Goal: Task Accomplishment & Management: Manage account settings

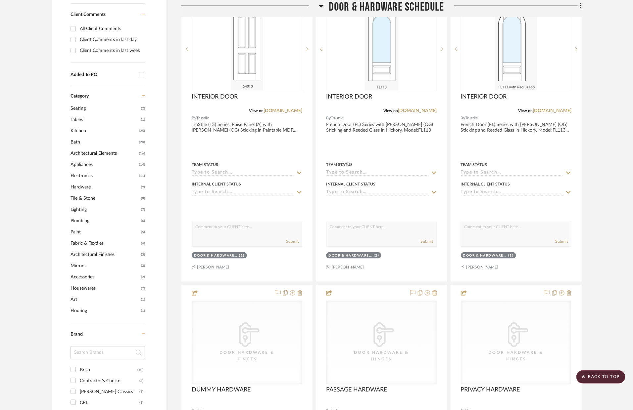
scroll to position [254, 0]
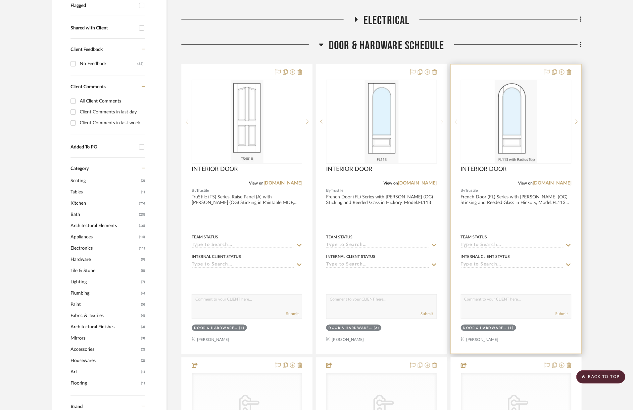
click at [519, 223] on div at bounding box center [516, 210] width 130 height 290
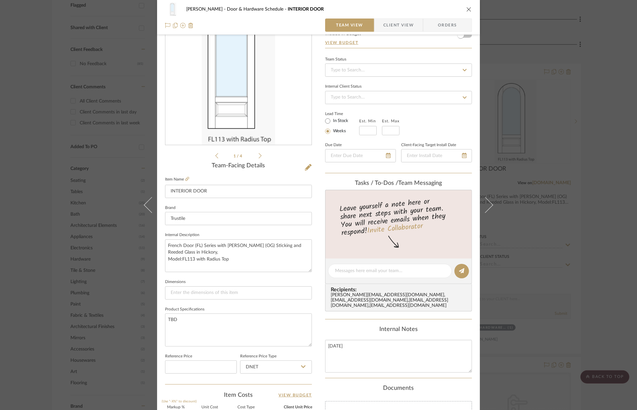
scroll to position [113, 0]
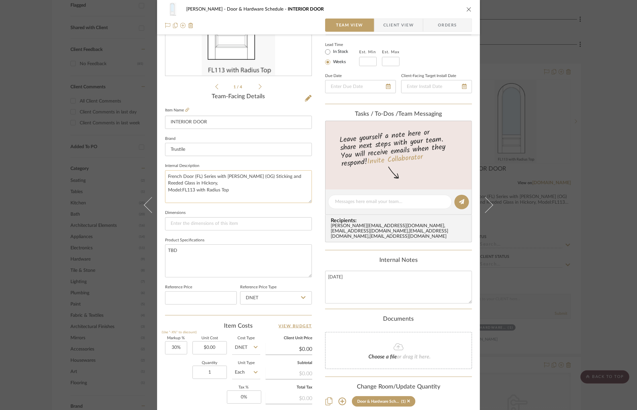
drag, startPoint x: 233, startPoint y: 190, endPoint x: 168, endPoint y: 178, distance: 66.3
click at [168, 178] on textarea "French Door (FL) Series with [PERSON_NAME] (OG) Sticking and Reeded Glass in Hi…" at bounding box center [238, 186] width 147 height 33
click at [594, 160] on div "KELLOGG Door & Hardware Schedule INTERIOR DOOR Team View Client View Orders 1 /…" at bounding box center [318, 205] width 637 height 410
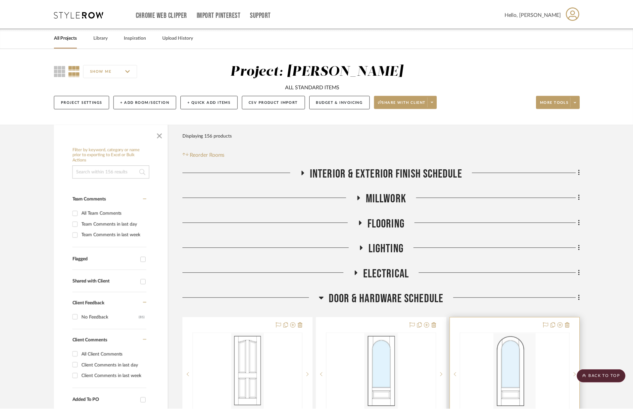
scroll to position [254, 0]
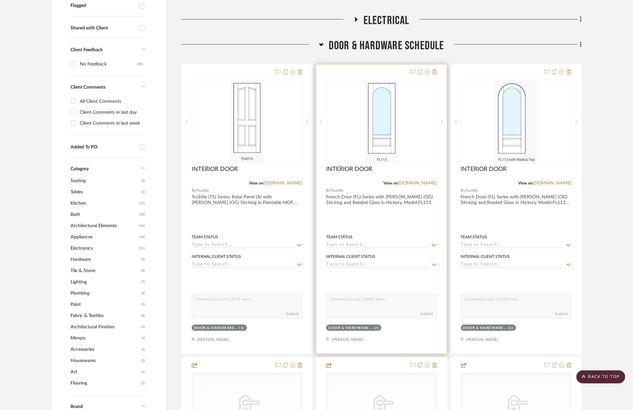
click at [415, 218] on div at bounding box center [381, 210] width 130 height 290
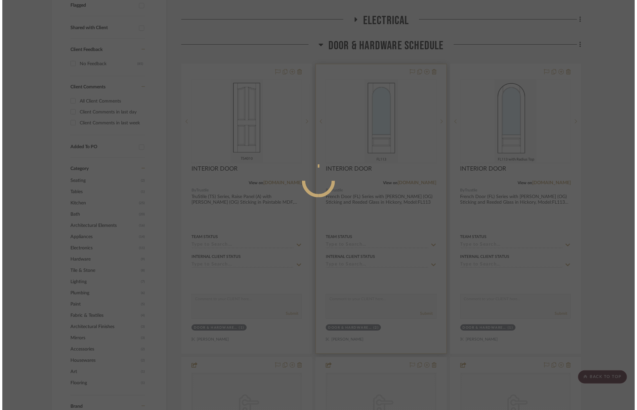
scroll to position [0, 0]
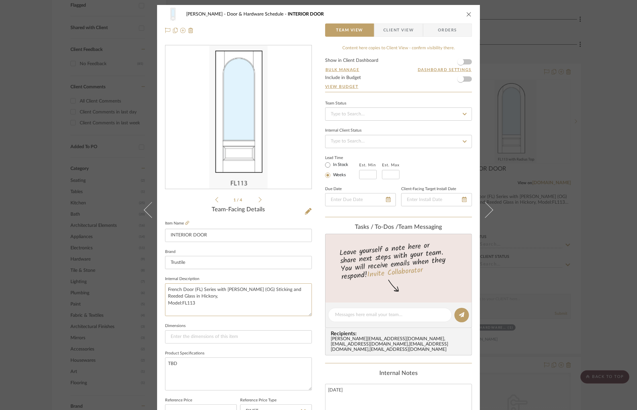
drag, startPoint x: 224, startPoint y: 305, endPoint x: 162, endPoint y: 289, distance: 63.7
click at [162, 289] on div "KELLOGG Door & Hardware Schedule INTERIOR DOOR Team View Client View Orders 1 /…" at bounding box center [318, 310] width 323 height 611
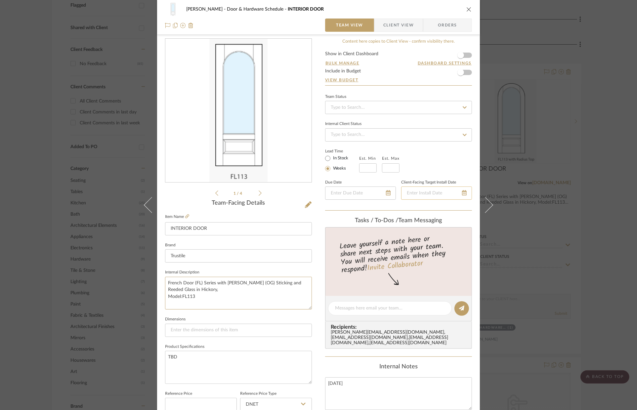
scroll to position [17, 0]
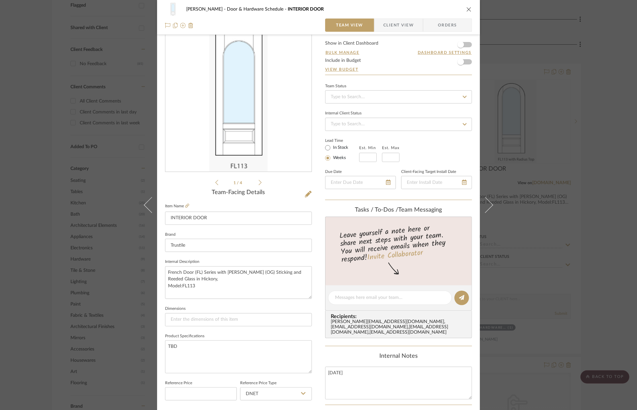
click at [592, 157] on div "KELLOGG Door & Hardware Schedule INTERIOR DOOR Team View Client View Orders 1 /…" at bounding box center [318, 205] width 637 height 410
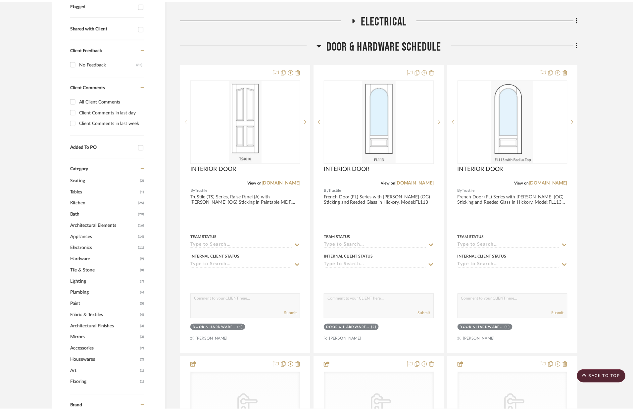
scroll to position [254, 0]
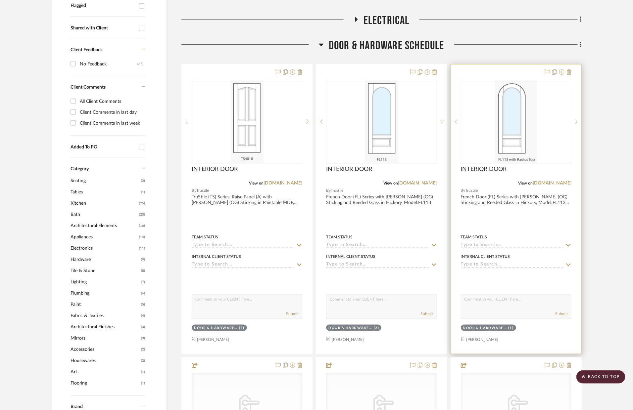
click at [528, 220] on div at bounding box center [516, 210] width 130 height 290
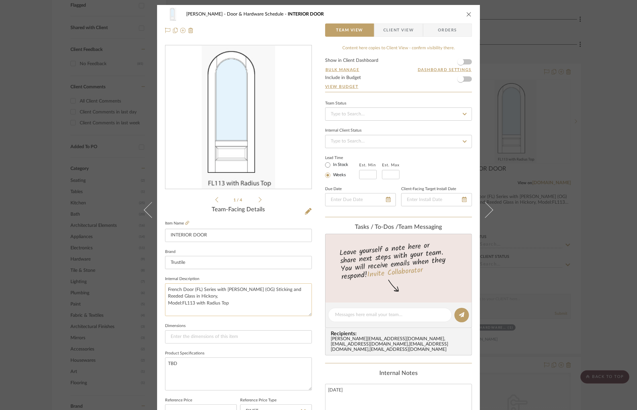
drag, startPoint x: 235, startPoint y: 303, endPoint x: 164, endPoint y: 283, distance: 73.0
click at [165, 284] on textarea "French Door (FL) Series with [PERSON_NAME] (OG) Sticking and Reeded Glass in Hi…" at bounding box center [238, 300] width 147 height 33
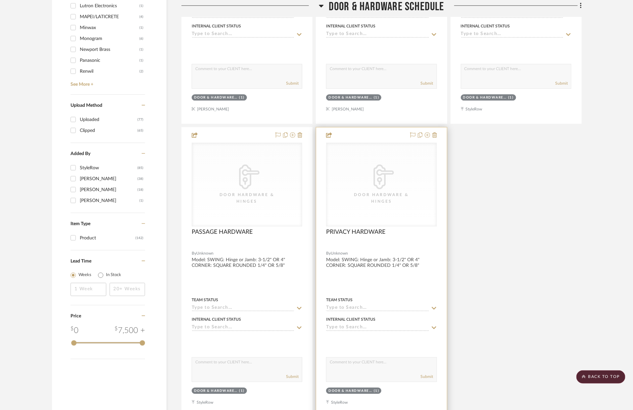
scroll to position [841, 0]
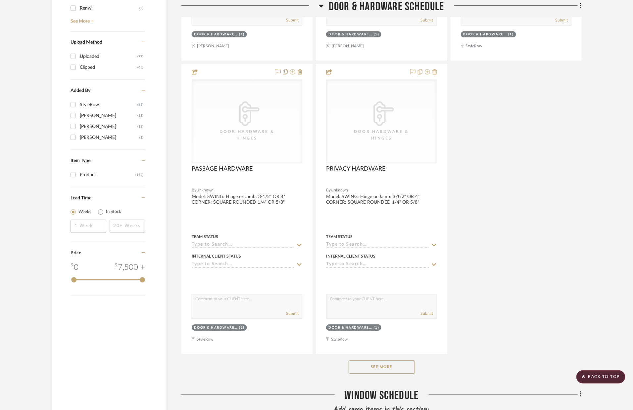
click at [406, 371] on button "See More" at bounding box center [381, 367] width 66 height 13
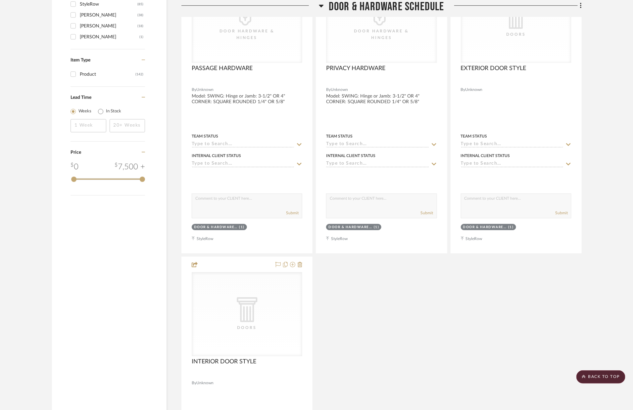
scroll to position [952, 0]
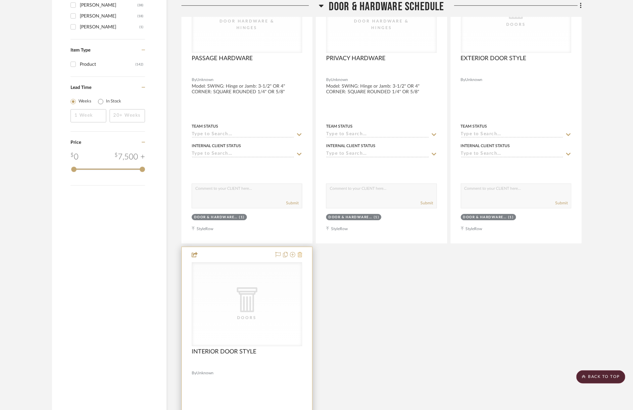
click at [298, 257] on icon at bounding box center [299, 254] width 5 height 5
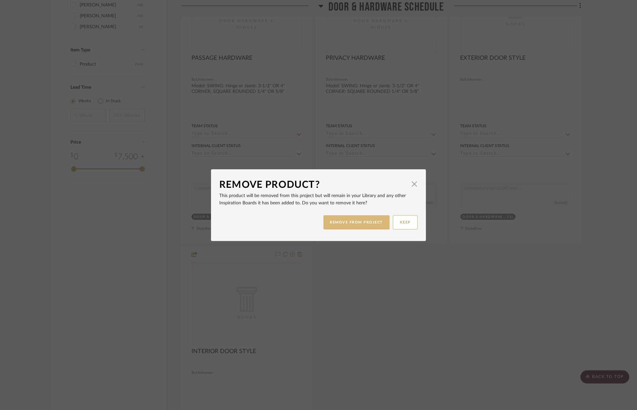
click at [355, 225] on button "REMOVE FROM PROJECT" at bounding box center [357, 222] width 67 height 14
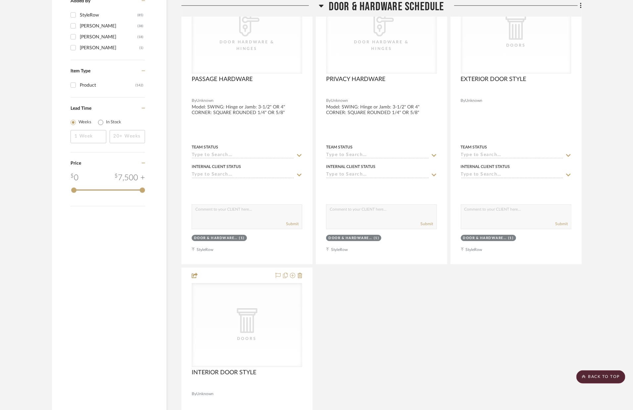
scroll to position [741, 0]
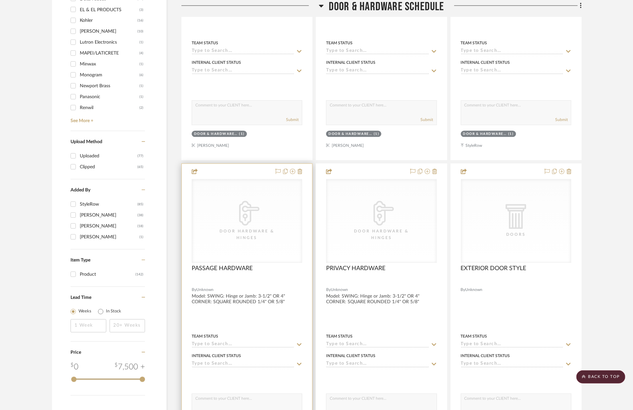
click at [302, 170] on div at bounding box center [247, 309] width 130 height 290
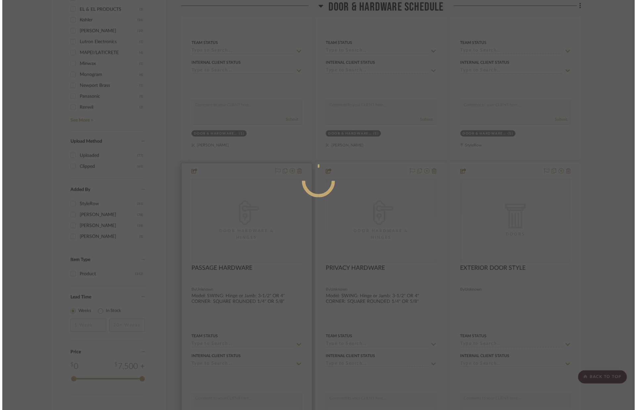
scroll to position [0, 0]
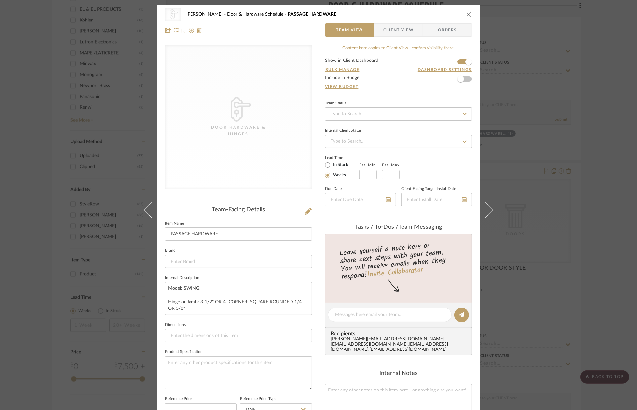
drag, startPoint x: 464, startPoint y: 14, endPoint x: 436, endPoint y: 36, distance: 35.5
click at [466, 14] on button "close" at bounding box center [469, 14] width 6 height 6
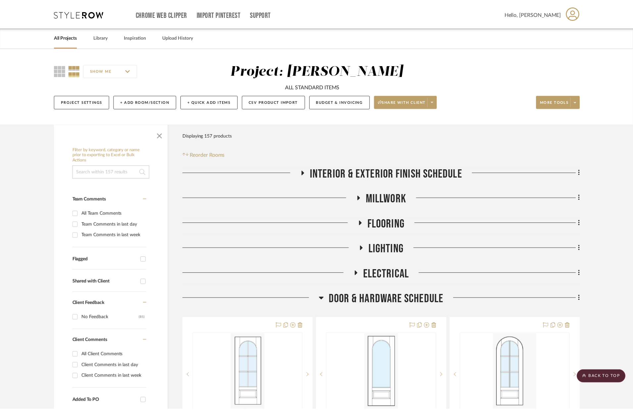
scroll to position [741, 0]
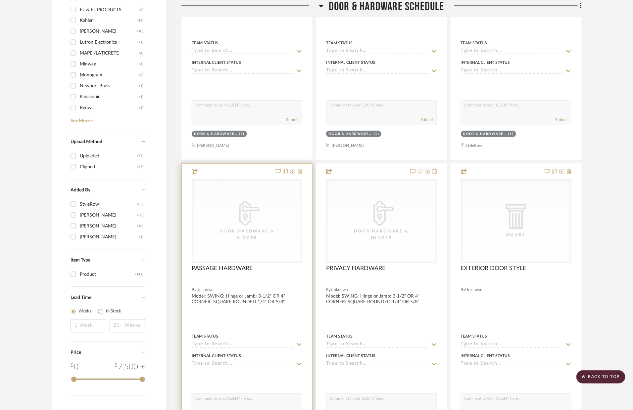
click at [301, 172] on icon at bounding box center [299, 171] width 5 height 5
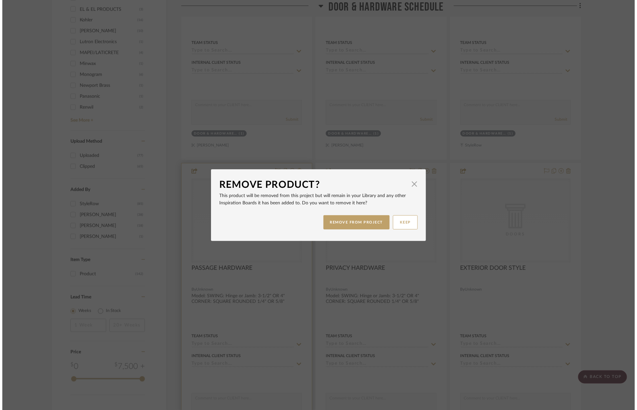
scroll to position [0, 0]
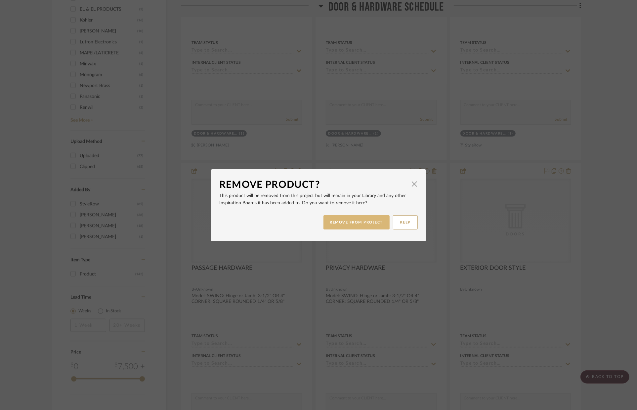
click at [357, 222] on button "REMOVE FROM PROJECT" at bounding box center [357, 222] width 67 height 14
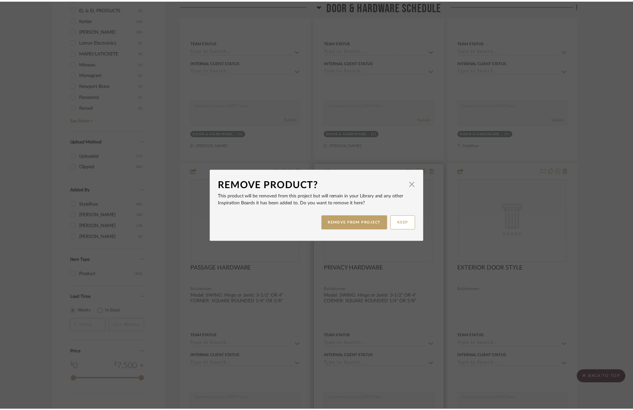
scroll to position [741, 0]
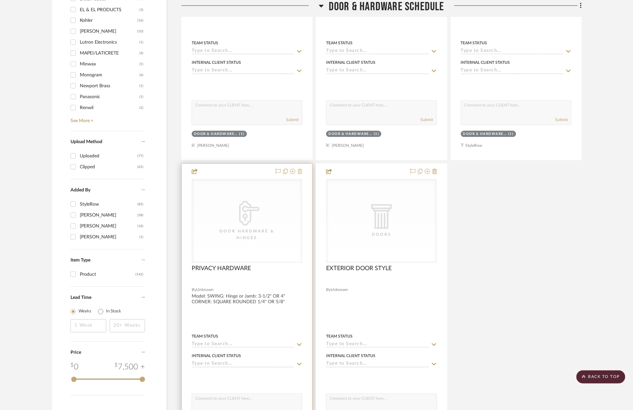
click at [298, 169] on icon at bounding box center [299, 171] width 5 height 5
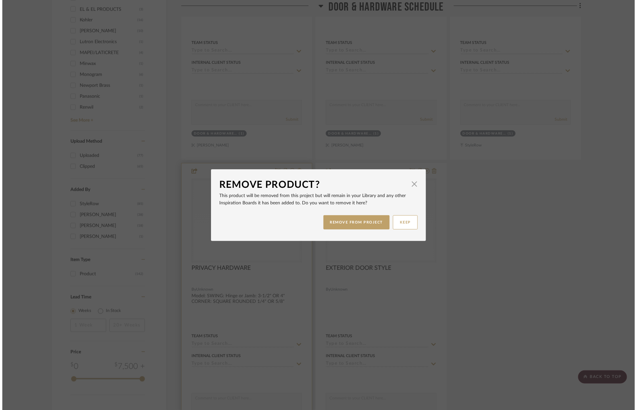
scroll to position [0, 0]
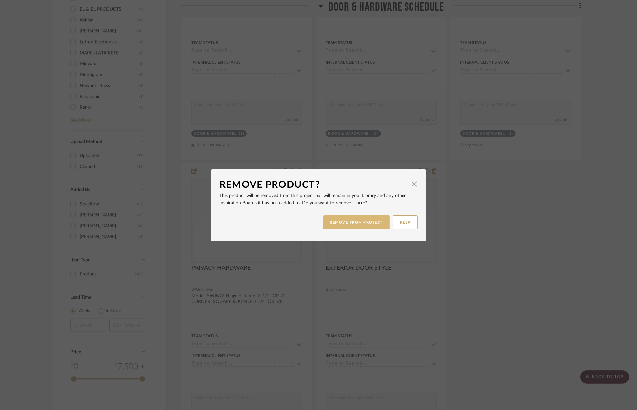
click at [346, 218] on button "REMOVE FROM PROJECT" at bounding box center [357, 222] width 67 height 14
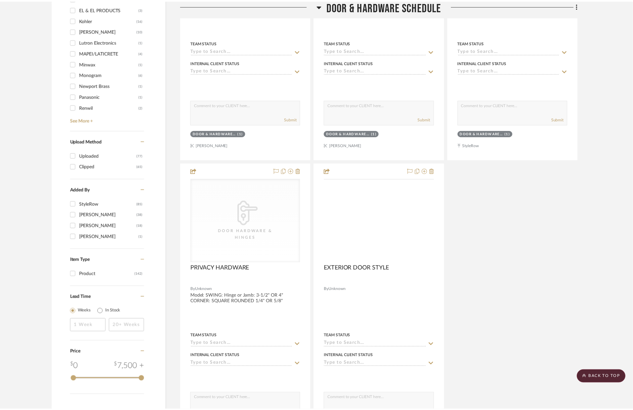
scroll to position [741, 0]
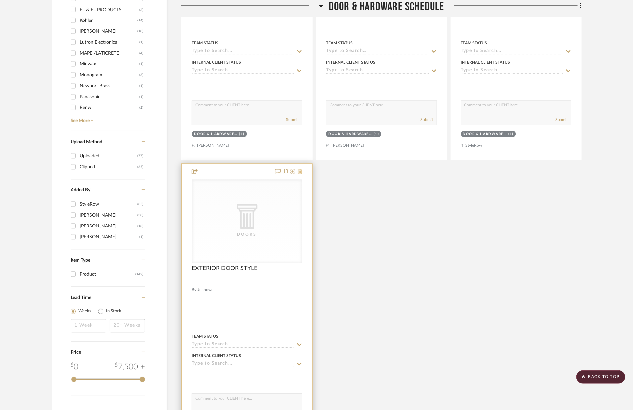
click at [297, 172] on icon at bounding box center [299, 171] width 5 height 5
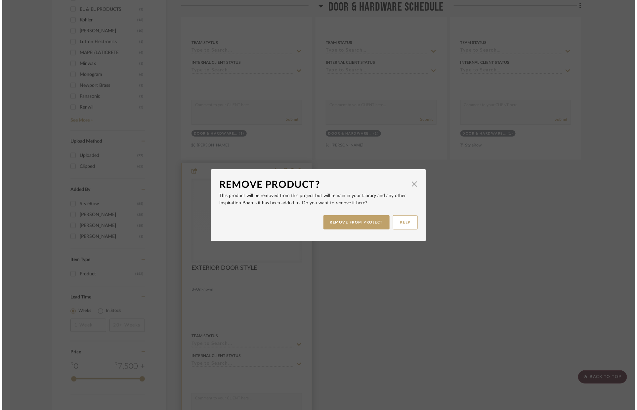
scroll to position [0, 0]
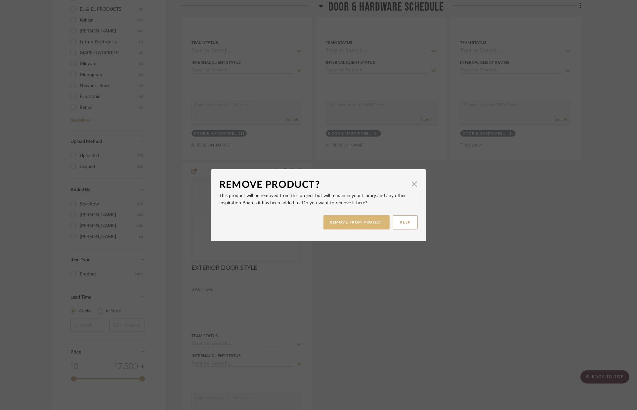
click at [340, 220] on button "REMOVE FROM PROJECT" at bounding box center [357, 222] width 67 height 14
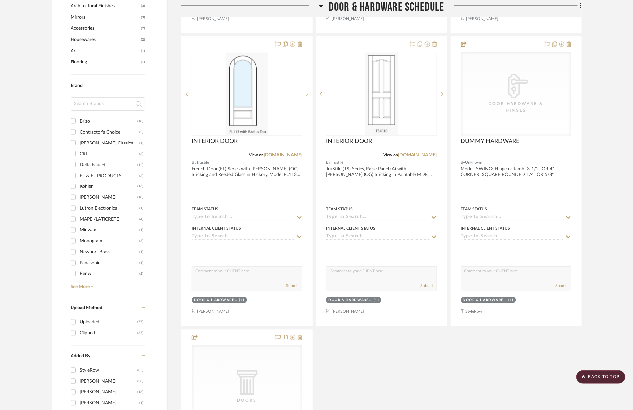
scroll to position [546, 0]
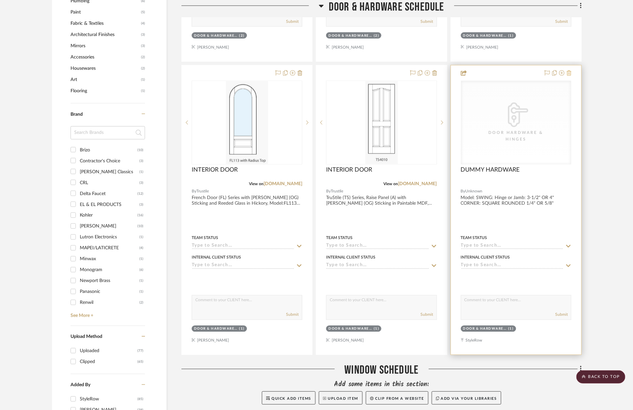
click at [567, 73] on icon at bounding box center [568, 72] width 5 height 5
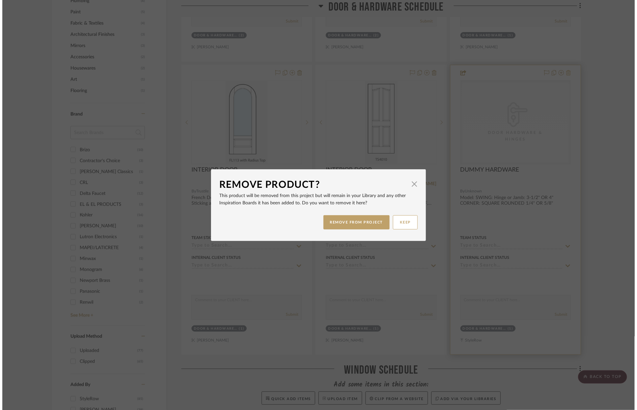
scroll to position [0, 0]
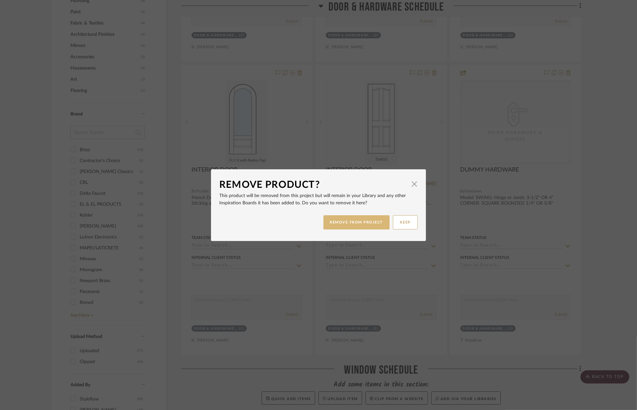
click at [378, 217] on button "REMOVE FROM PROJECT" at bounding box center [357, 222] width 67 height 14
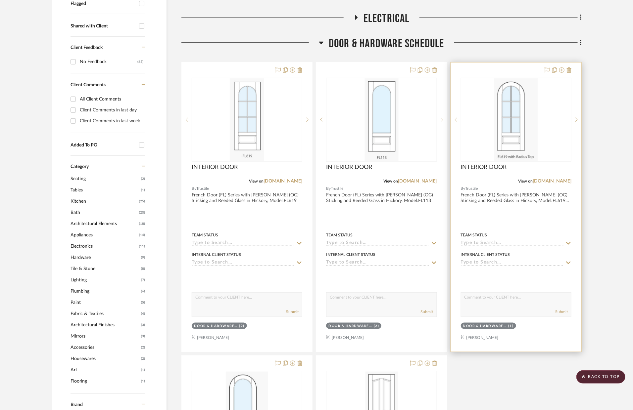
scroll to position [277, 0]
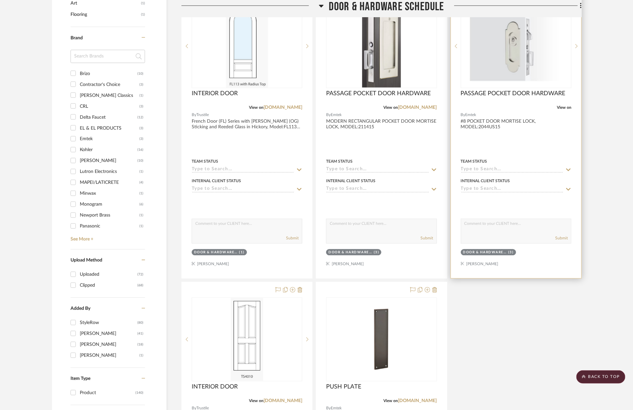
scroll to position [581, 0]
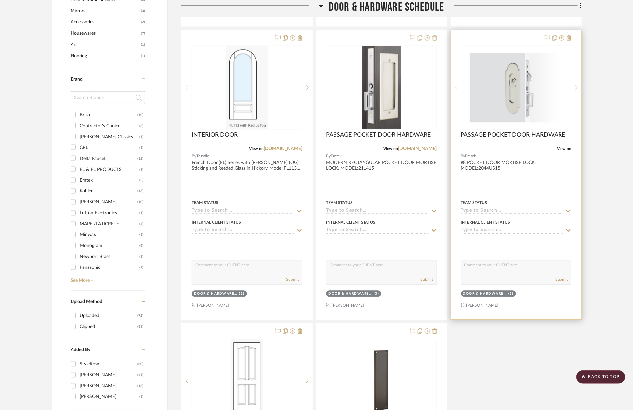
click at [573, 87] on sr-next-btn at bounding box center [576, 87] width 10 height 5
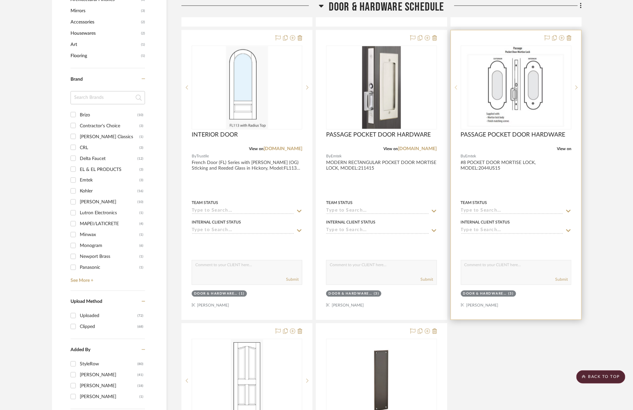
click at [458, 87] on sr-prev-btn at bounding box center [456, 87] width 10 height 5
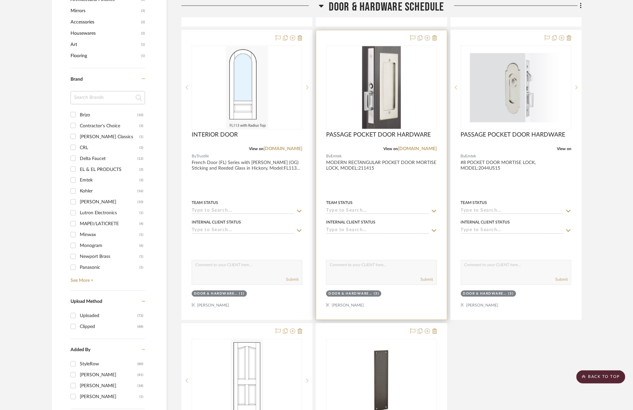
click at [376, 183] on div at bounding box center [381, 175] width 130 height 290
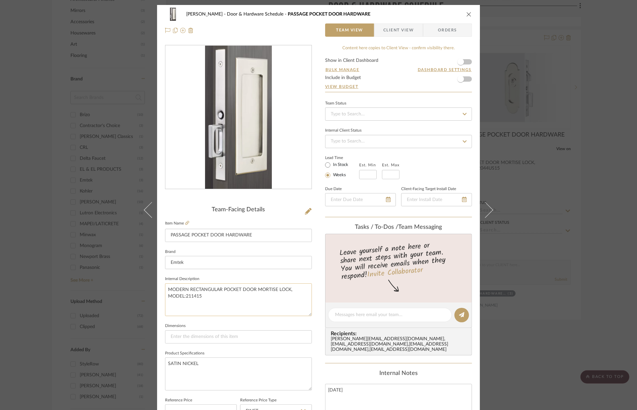
click at [298, 289] on textarea "MODERN RECTANGULAR POCKET DOOR MORTISE LOCK, MODEL:211415" at bounding box center [238, 300] width 147 height 33
type textarea "MODERN RECTANGULAR POCKET DOOR MORTISE LOCK, MODEL:211415"
click at [581, 207] on div "[PERSON_NAME] Door & Hardware Schedule PASSAGE POCKET DOOR HARDWARE Team View C…" at bounding box center [318, 205] width 637 height 410
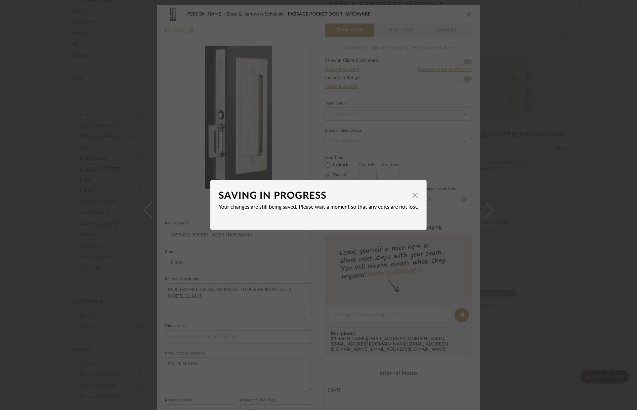
click at [599, 199] on div "SAVING IN PROGRESS × Your changes are still being saved. Please wait a moment s…" at bounding box center [318, 205] width 637 height 410
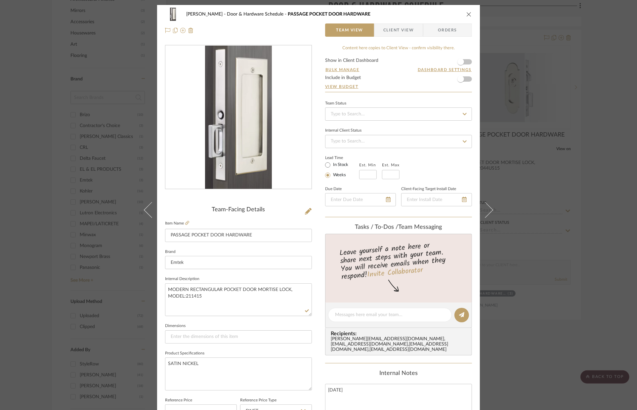
click at [467, 15] on icon "close" at bounding box center [469, 14] width 5 height 5
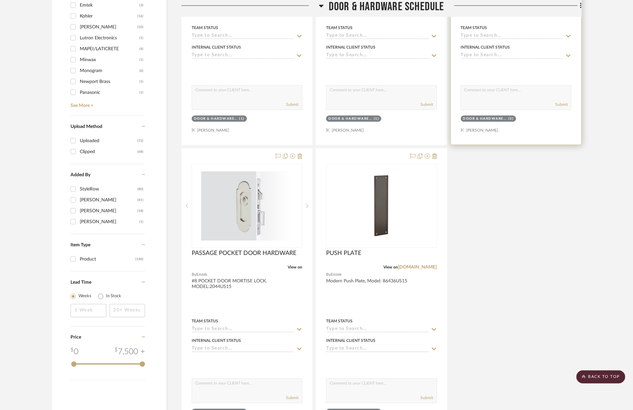
scroll to position [793, 0]
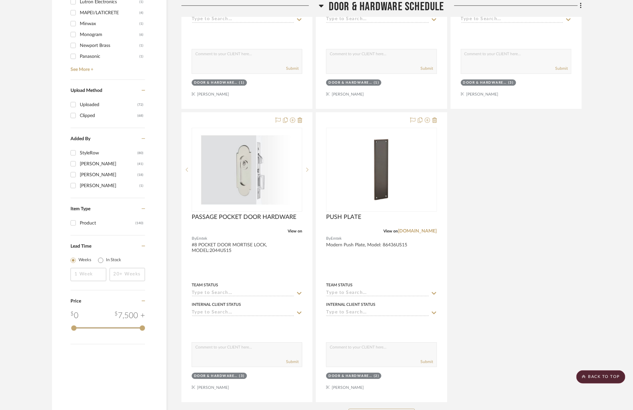
drag, startPoint x: 406, startPoint y: 349, endPoint x: 232, endPoint y: 1, distance: 389.5
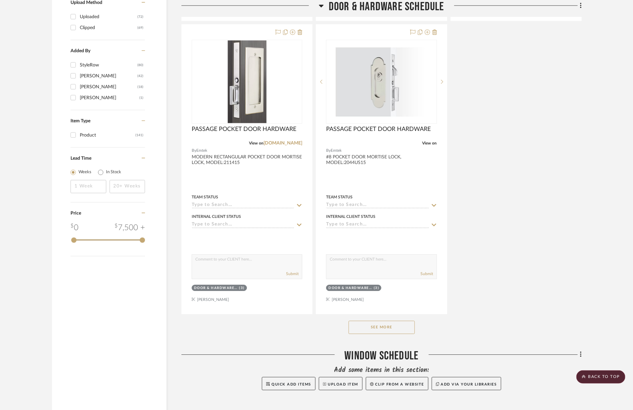
scroll to position [883, 0]
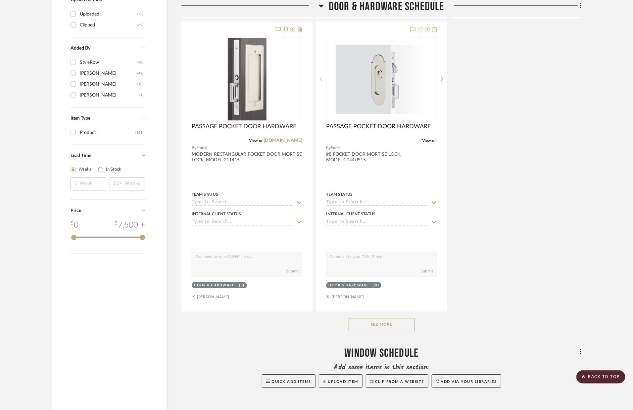
click at [396, 324] on button "See More" at bounding box center [381, 324] width 66 height 13
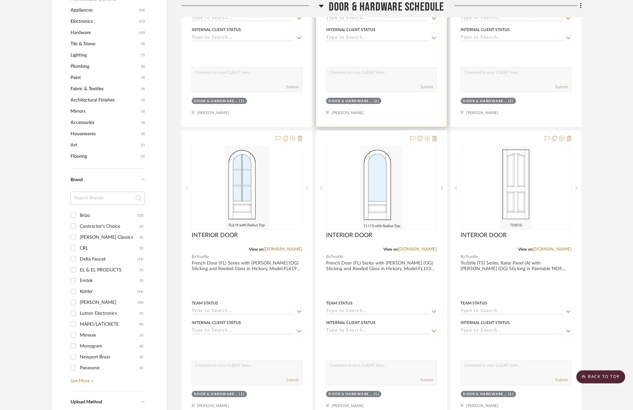
scroll to position [211, 0]
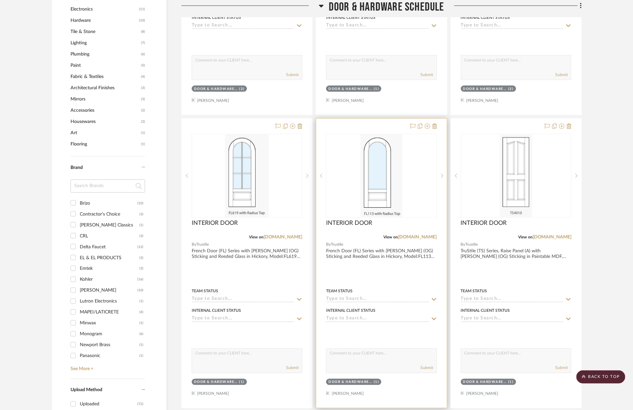
drag, startPoint x: 336, startPoint y: 246, endPoint x: 354, endPoint y: 237, distance: 20.6
click at [336, 246] on div "INTERIOR DOOR View on [DOMAIN_NAME] By Trustile French Door (FL) Series with [P…" at bounding box center [381, 263] width 400 height 877
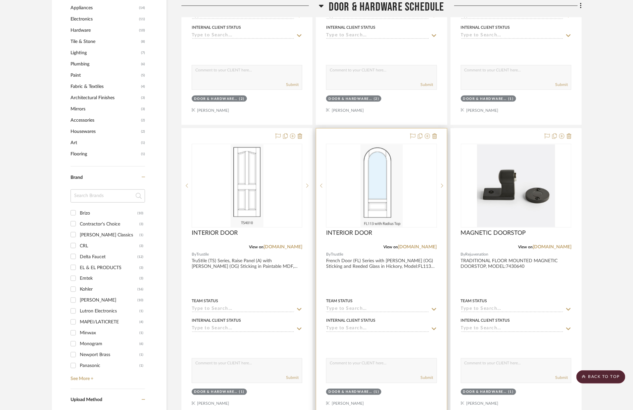
scroll to position [654, 0]
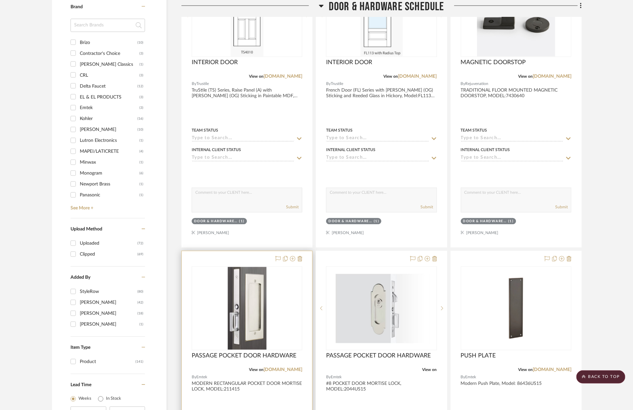
drag, startPoint x: 271, startPoint y: 305, endPoint x: 275, endPoint y: 295, distance: 10.5
click at [0, 0] on div at bounding box center [0, 0] width 0 height 0
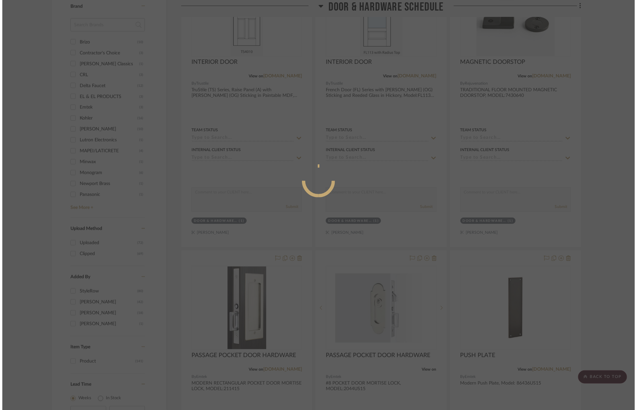
scroll to position [0, 0]
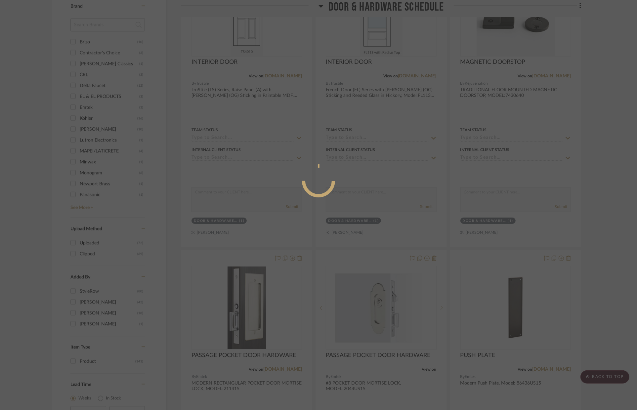
drag, startPoint x: 275, startPoint y: 295, endPoint x: 340, endPoint y: 145, distance: 163.4
click at [341, 144] on mat-dialog-content at bounding box center [318, 207] width 99 height 285
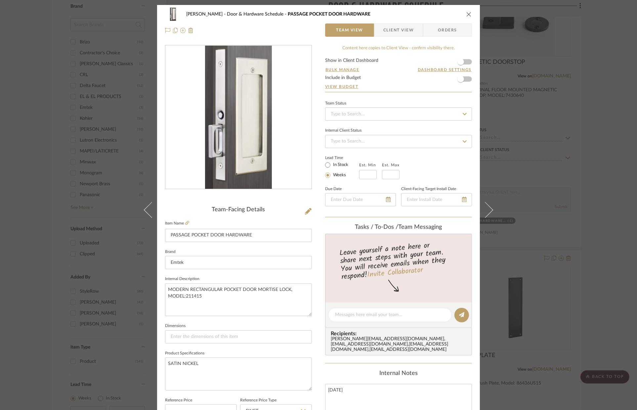
click at [467, 13] on icon "close" at bounding box center [469, 14] width 5 height 5
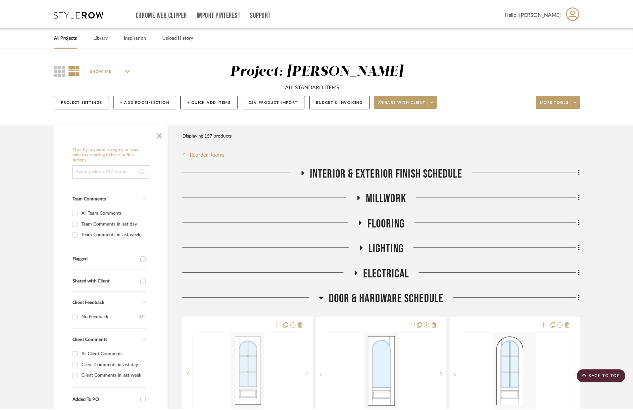
scroll to position [654, 0]
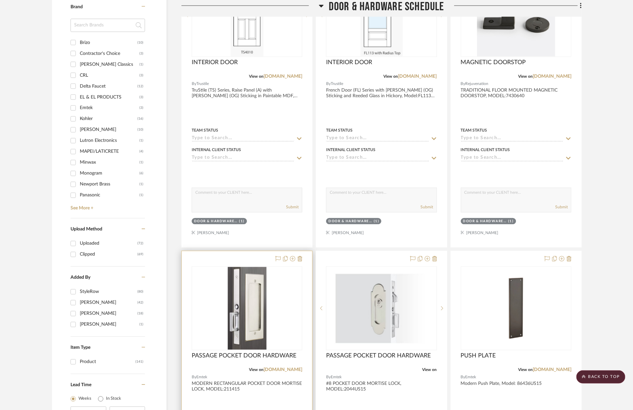
click at [274, 324] on div "0" at bounding box center [247, 308] width 110 height 83
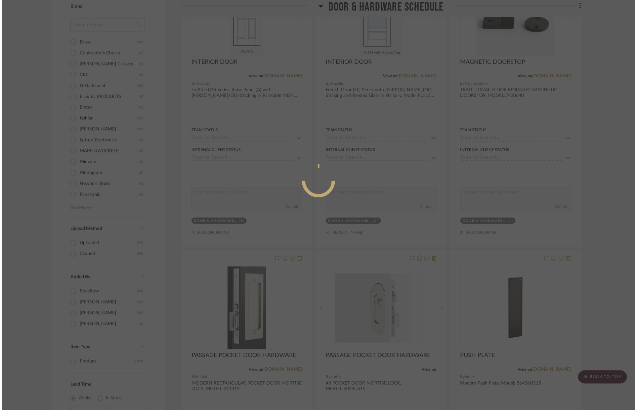
scroll to position [0, 0]
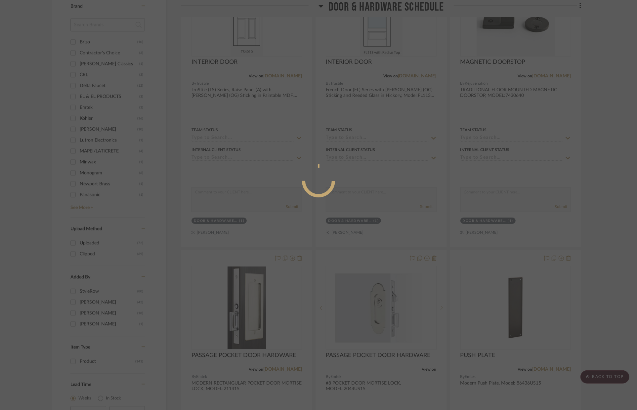
click at [355, 209] on mat-dialog-content at bounding box center [318, 207] width 99 height 285
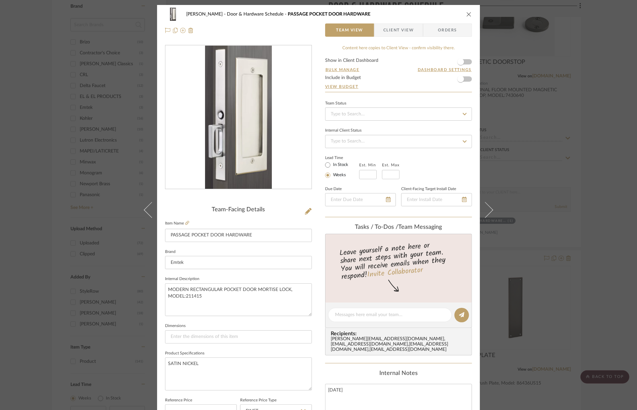
click at [580, 155] on div "KELLOGG Door & Hardware Schedule PASSAGE POCKET DOOR HARDWARE Team View Client …" at bounding box center [318, 205] width 637 height 410
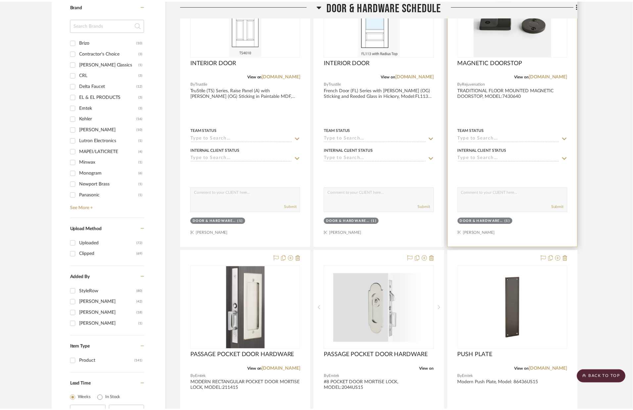
scroll to position [654, 0]
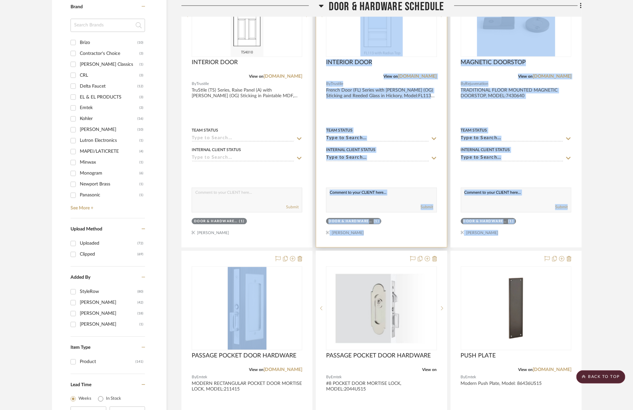
drag, startPoint x: 332, startPoint y: 206, endPoint x: 349, endPoint y: 179, distance: 32.0
click at [349, 178] on div "INTERIOR DOOR View on trustile.com By Trustile French Door (FL) Series with Rom…" at bounding box center [381, 102] width 400 height 877
click at [622, 217] on project-details-page "SHOW ME Project: KELLOGG ALL STANDARD ITEMS Project Settings + Add Room/Section…" at bounding box center [316, 138] width 633 height 1489
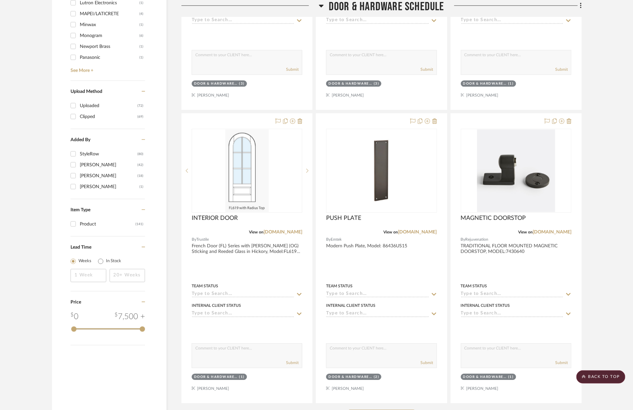
scroll to position [791, 0]
drag, startPoint x: 527, startPoint y: 200, endPoint x: 368, endPoint y: 33, distance: 230.3
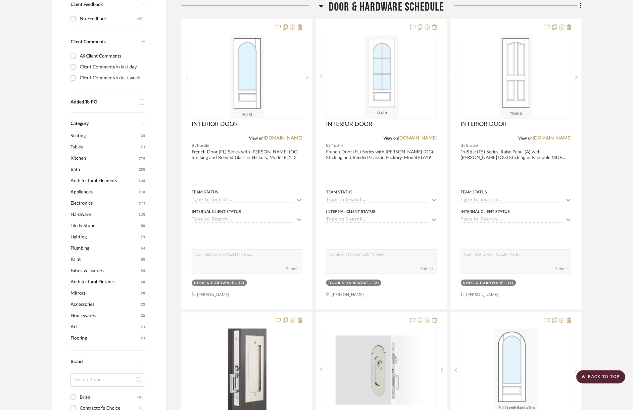
scroll to position [0, 0]
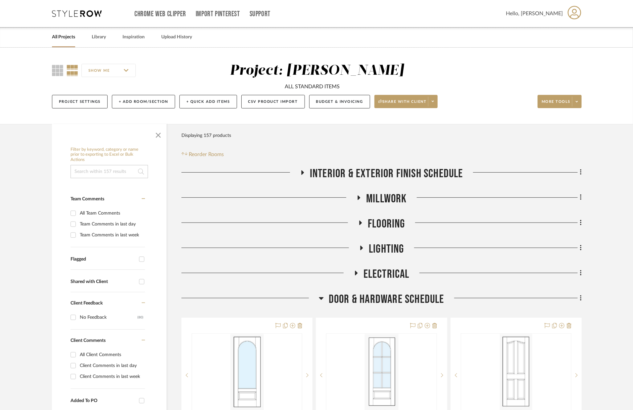
click at [59, 34] on link "All Projects" at bounding box center [63, 37] width 23 height 9
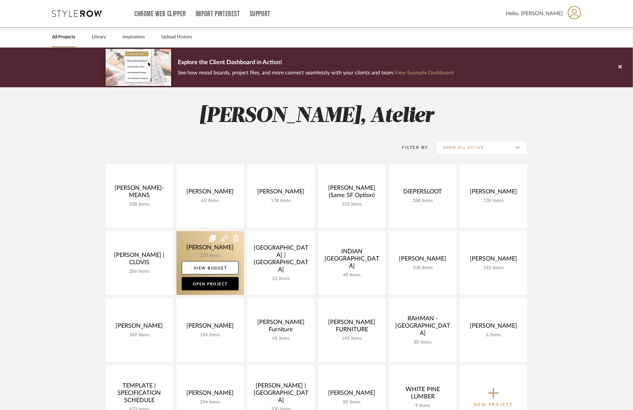
click at [205, 251] on link at bounding box center [209, 263] width 67 height 64
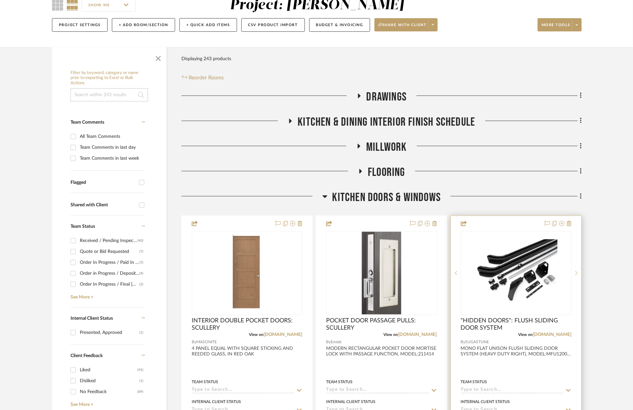
scroll to position [76, 0]
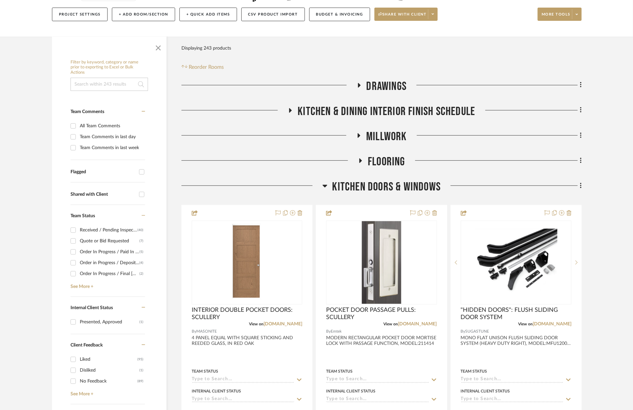
click at [328, 182] on h3 "KITCHEN DOORS & WINDOWS" at bounding box center [381, 187] width 118 height 14
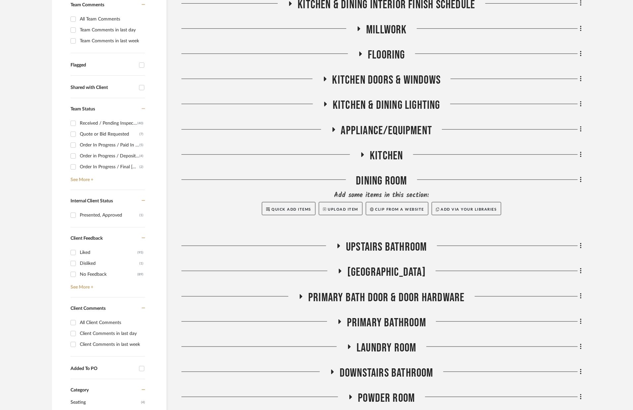
scroll to position [189, 0]
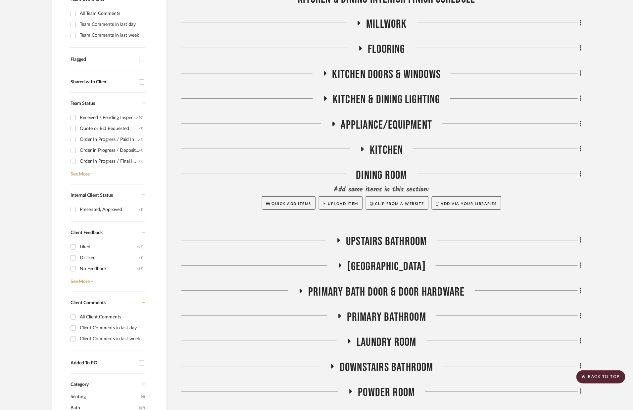
click at [367, 293] on span "PRIMARY BATH DOOR & DOOR HARDWARE" at bounding box center [386, 292] width 157 height 14
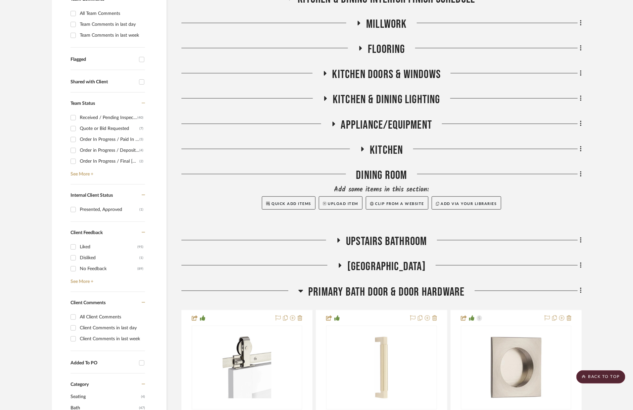
click at [367, 293] on span "PRIMARY BATH DOOR & DOOR HARDWARE" at bounding box center [386, 292] width 157 height 14
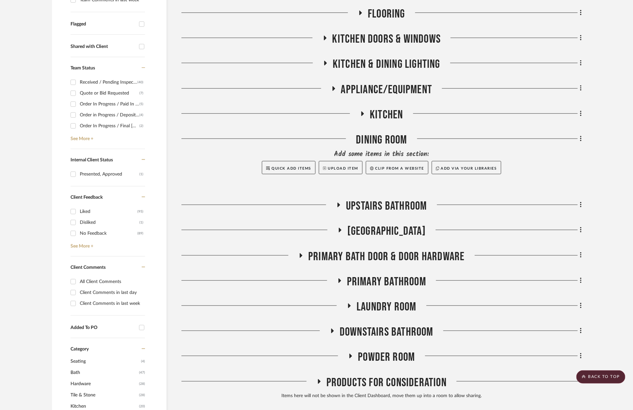
scroll to position [239, 0]
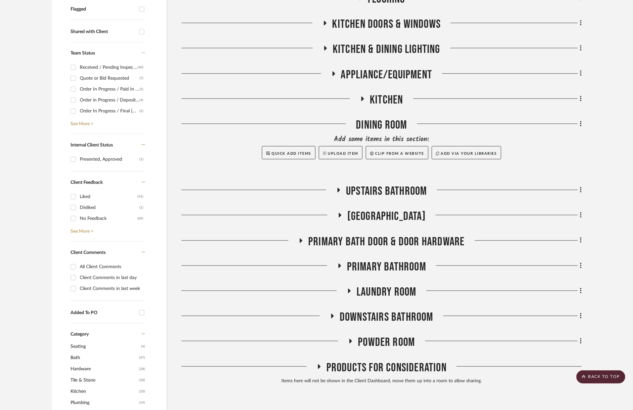
click at [391, 291] on span "Laundry Room" at bounding box center [386, 292] width 60 height 14
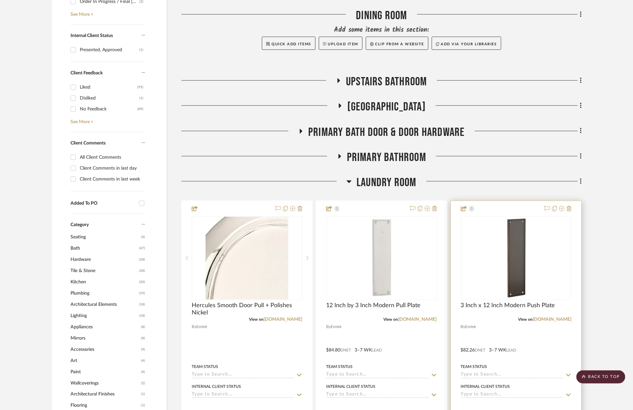
scroll to position [348, 0]
click at [382, 191] on div "Laundry Room" at bounding box center [381, 184] width 400 height 17
click at [377, 185] on span "Laundry Room" at bounding box center [386, 183] width 60 height 14
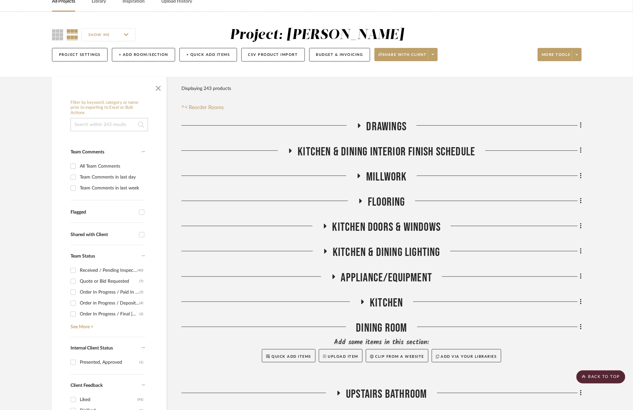
scroll to position [0, 0]
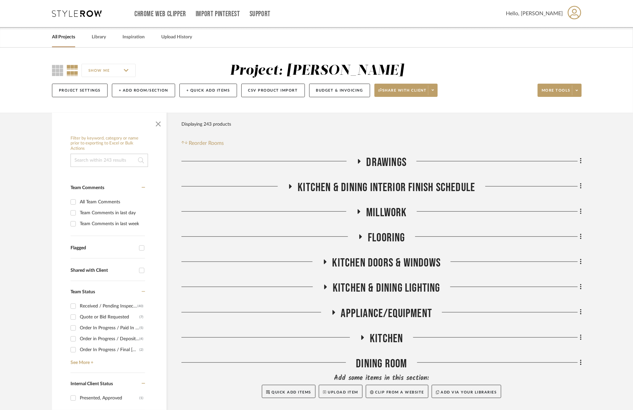
click at [72, 39] on link "All Projects" at bounding box center [63, 37] width 23 height 9
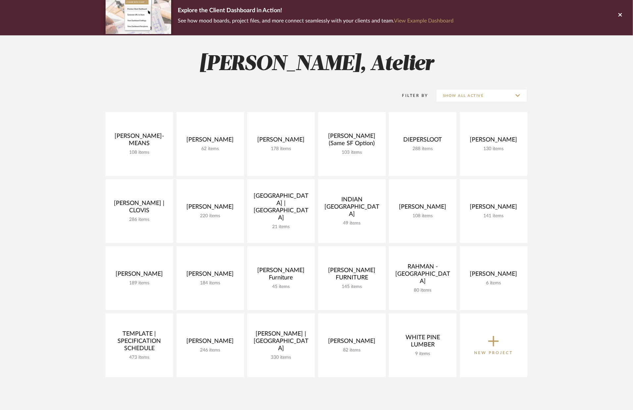
scroll to position [52, 0]
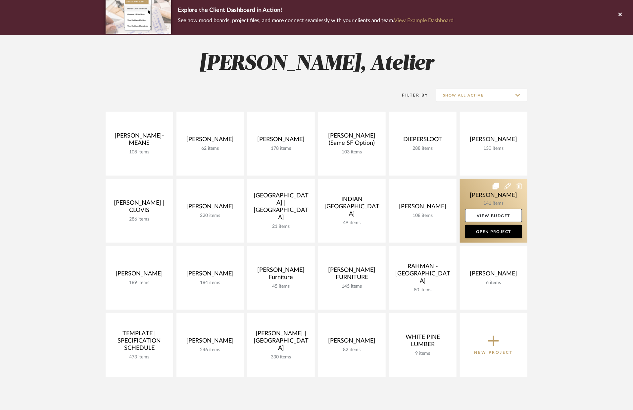
click at [473, 195] on link at bounding box center [493, 211] width 67 height 64
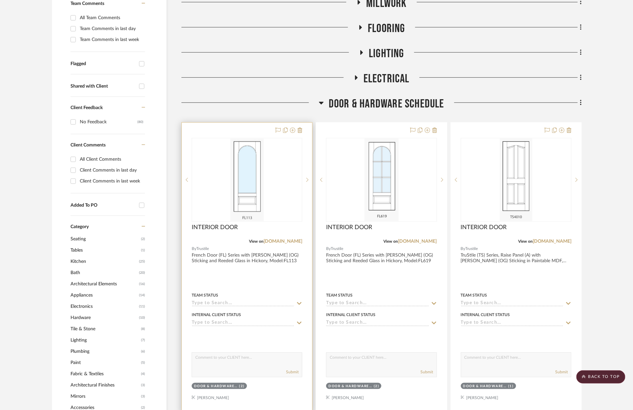
scroll to position [164, 0]
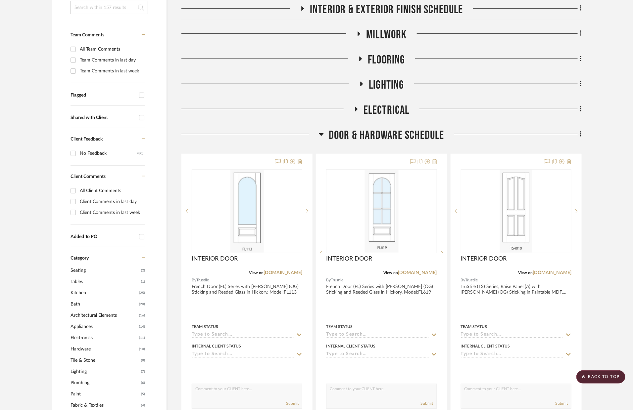
click at [371, 134] on span "Door & Hardware Schedule" at bounding box center [386, 135] width 115 height 14
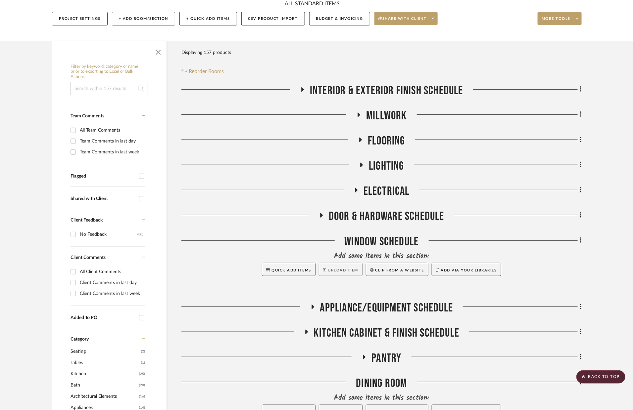
scroll to position [11, 0]
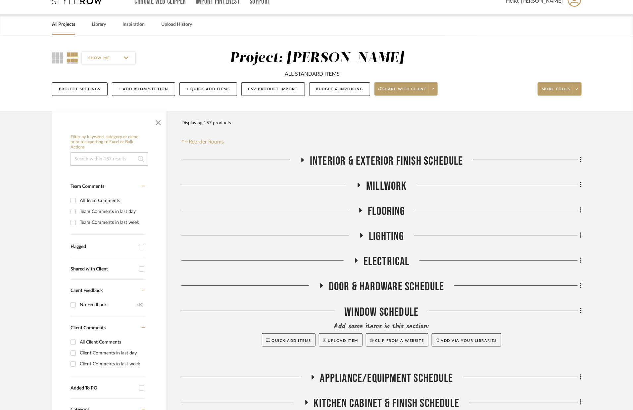
click at [386, 282] on span "Door & Hardware Schedule" at bounding box center [386, 287] width 115 height 14
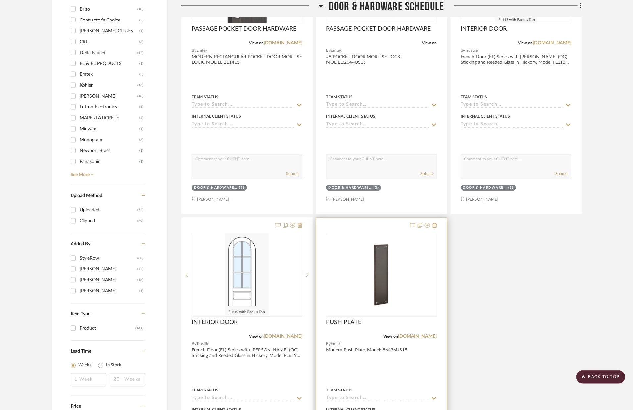
scroll to position [707, 0]
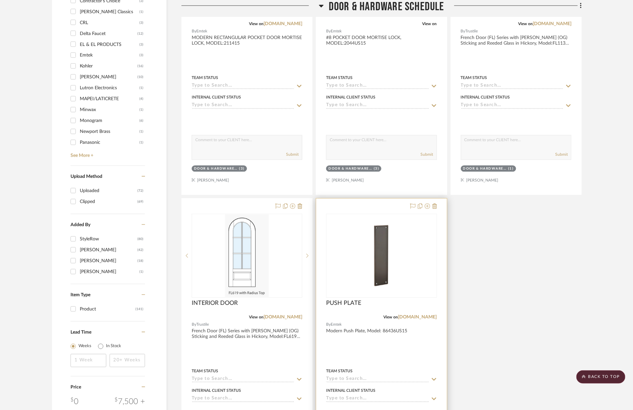
click at [422, 327] on div at bounding box center [381, 344] width 130 height 290
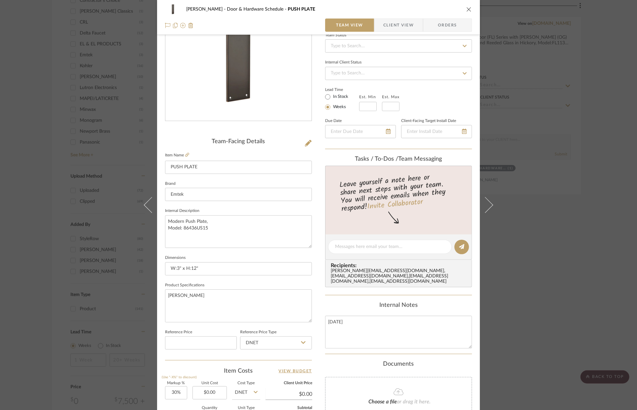
scroll to position [69, 0]
click at [562, 114] on div "[PERSON_NAME] Door & Hardware Schedule PUSH PLATE Team View Client View Orders …" at bounding box center [318, 205] width 637 height 410
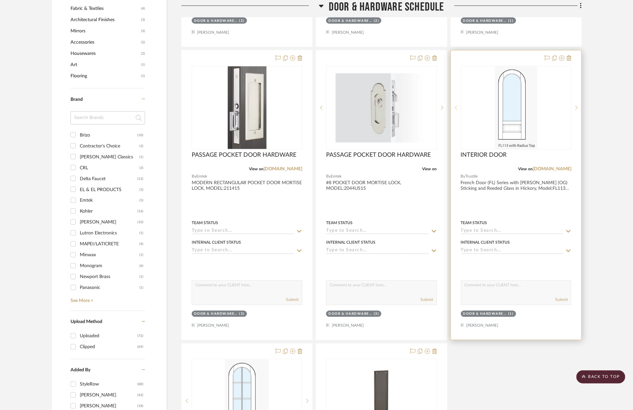
scroll to position [437, 0]
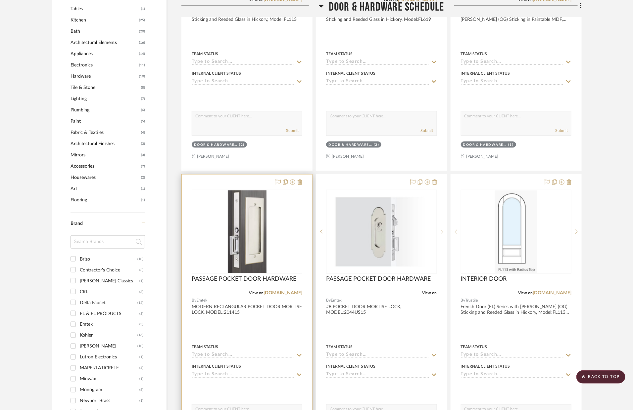
click at [276, 326] on div at bounding box center [247, 320] width 130 height 290
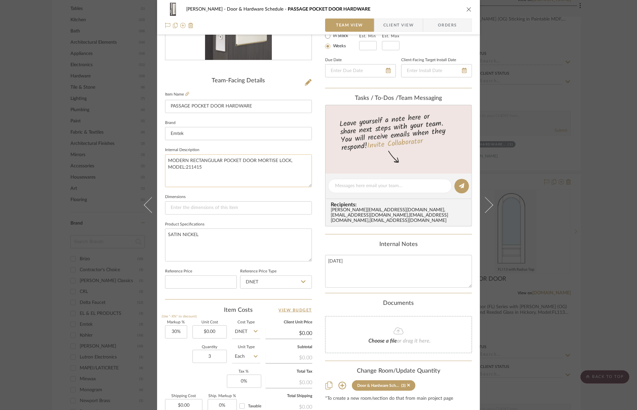
scroll to position [158, 0]
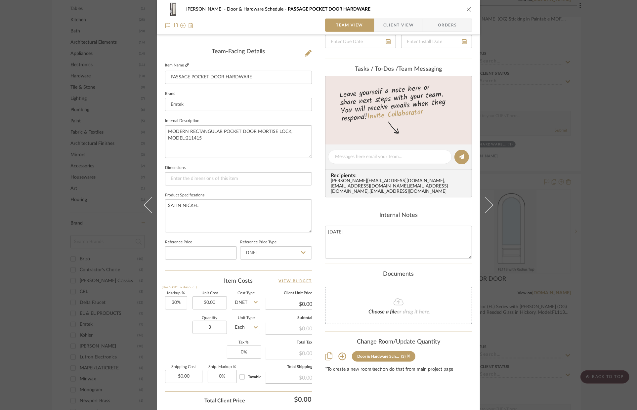
click at [186, 65] on icon at bounding box center [187, 65] width 4 height 4
click at [195, 176] on input at bounding box center [238, 178] width 147 height 13
type input "H:7-1/4" X"
type input "H:7-1/4" X W:2-7/8""
click at [244, 207] on textarea "SATIN NICKEL" at bounding box center [238, 216] width 147 height 33
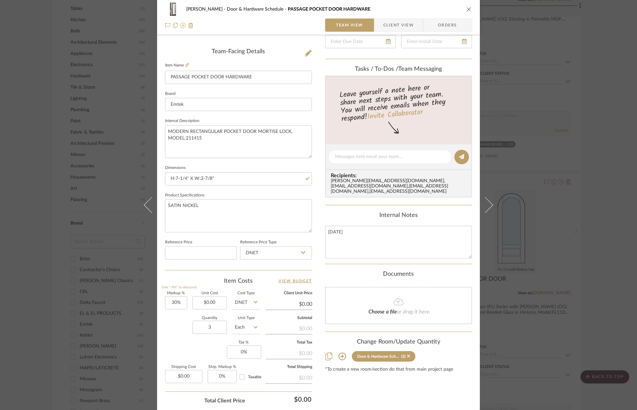
click at [467, 10] on icon "close" at bounding box center [469, 9] width 5 height 5
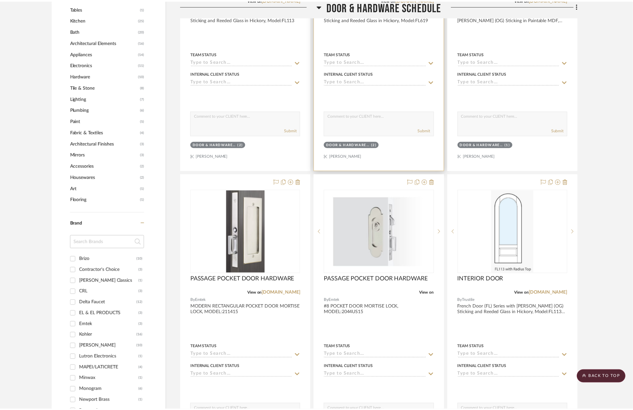
scroll to position [437, 0]
